Goal: Information Seeking & Learning: Find contact information

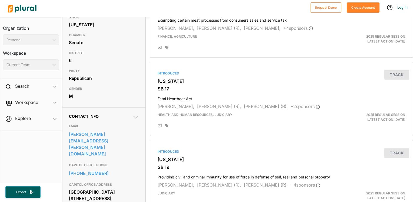
scroll to position [84, 0]
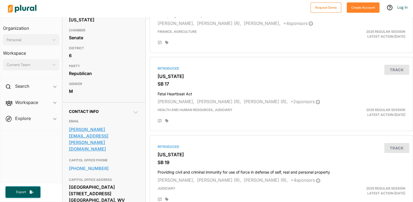
click at [107, 131] on link "craig.hart@wvsenate.gov" at bounding box center [104, 139] width 70 height 28
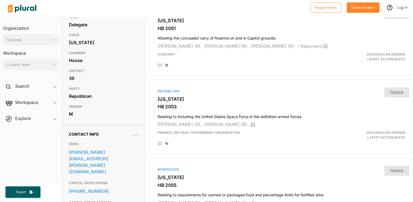
scroll to position [61, 0]
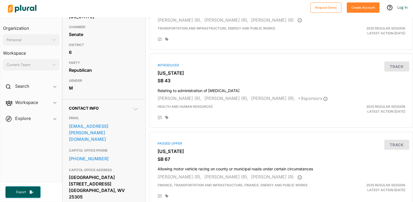
scroll to position [87, 0]
